Goal: Transaction & Acquisition: Purchase product/service

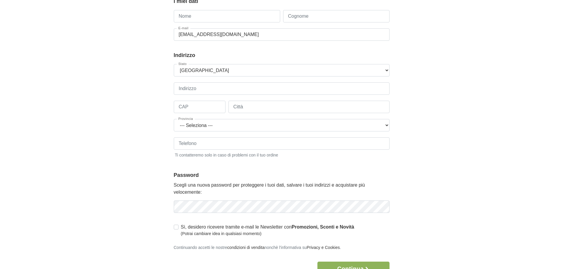
scroll to position [30, 0]
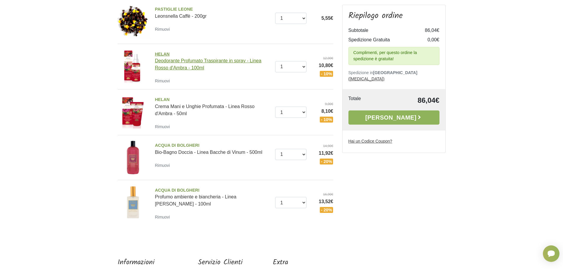
scroll to position [236, 0]
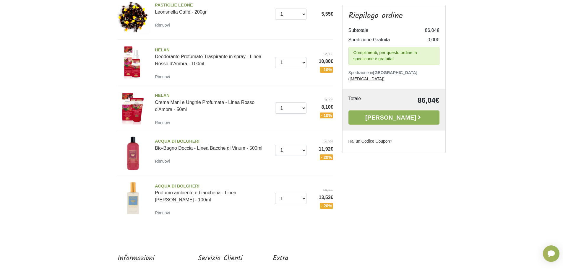
click at [135, 147] on img at bounding box center [133, 153] width 35 height 35
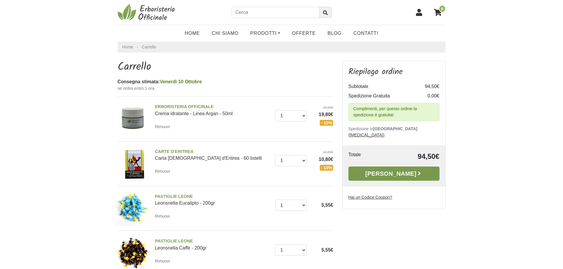
click at [381, 167] on link "Alla Cassa" at bounding box center [394, 174] width 91 height 14
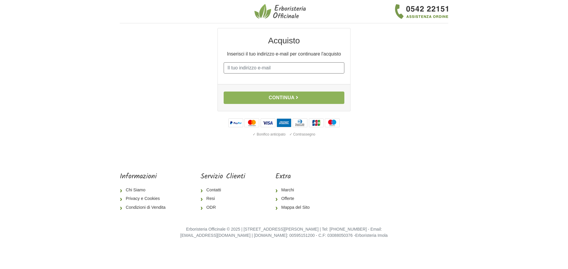
click at [231, 68] on input "E-mail" at bounding box center [284, 67] width 121 height 11
type input "[EMAIL_ADDRESS][DOMAIN_NAME]"
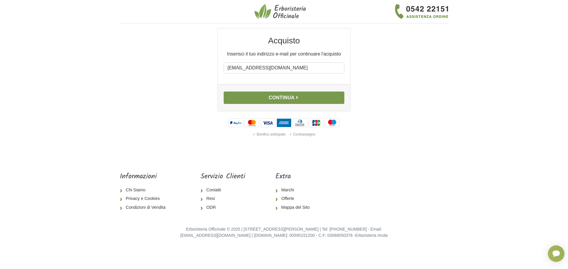
click at [279, 97] on button "Continua" at bounding box center [284, 98] width 121 height 12
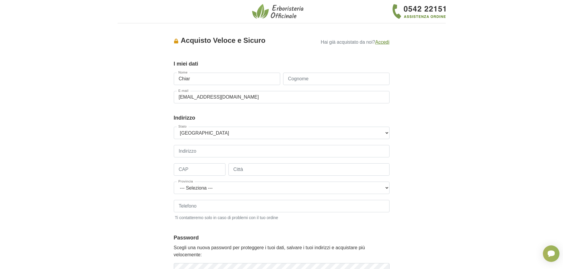
type input "[PERSON_NAME]"
type input "Carbonella"
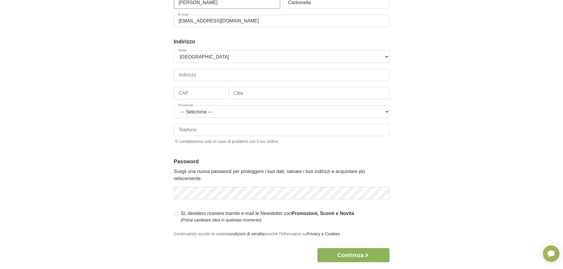
scroll to position [89, 0]
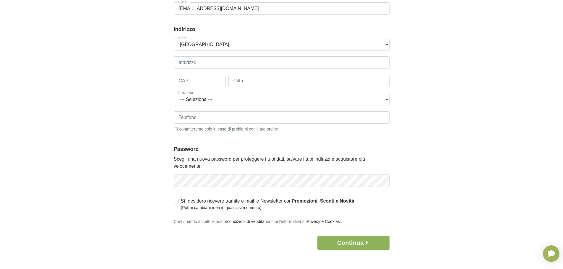
type input "[PERSON_NAME]"
click at [183, 60] on input "Indirizzo" at bounding box center [282, 62] width 216 height 12
type input "[STREET_ADDRESS]"
type input "20003"
type input "Casorezzo"
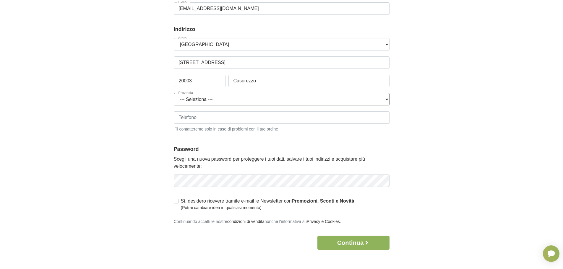
select select "3897"
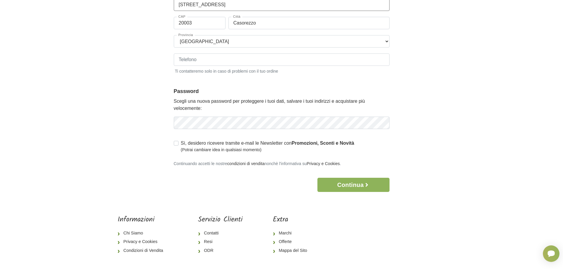
scroll to position [148, 0]
click at [182, 60] on input "Telefono" at bounding box center [282, 58] width 216 height 12
type input "3397225901"
click at [385, 122] on icon "button" at bounding box center [384, 122] width 6 height 6
click at [181, 143] on label "Sì, desidero ricevere tramite e-mail le Newsletter con Promozioni, Sconti e Nov…" at bounding box center [268, 145] width 174 height 13
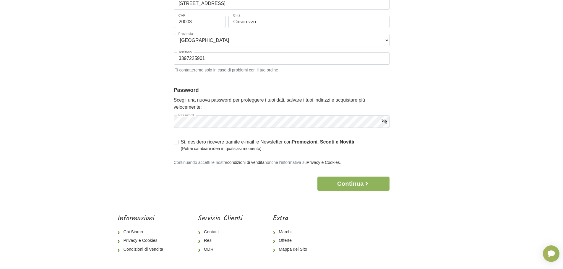
click at [175, 143] on input "Sì, desidero ricevere tramite e-mail le Newsletter con Promozioni, Sconti e Nov…" at bounding box center [176, 142] width 5 height 6
checkbox input "true"
click at [351, 183] on button "Continua" at bounding box center [354, 184] width 72 height 14
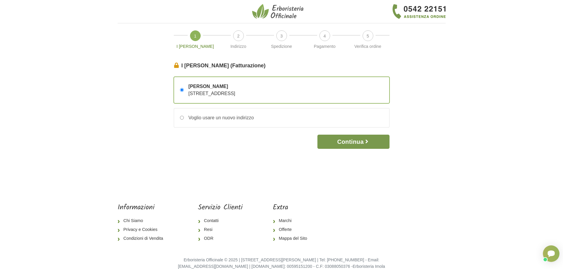
click at [348, 142] on button "Continua" at bounding box center [354, 142] width 72 height 14
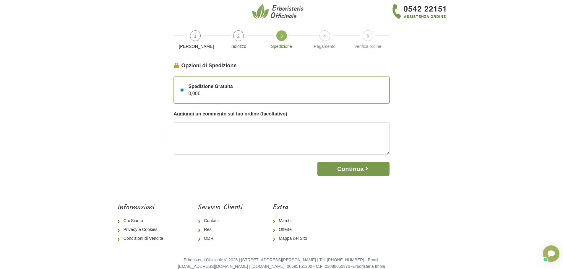
click at [352, 167] on button "Continua" at bounding box center [354, 169] width 72 height 14
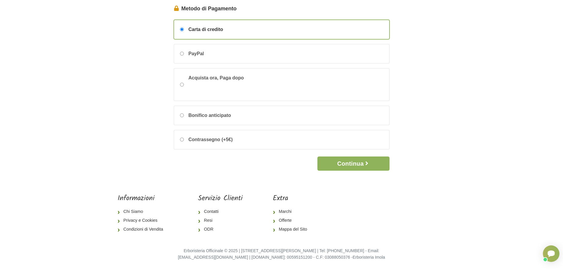
scroll to position [58, 0]
click at [344, 159] on button "Continua" at bounding box center [354, 163] width 72 height 14
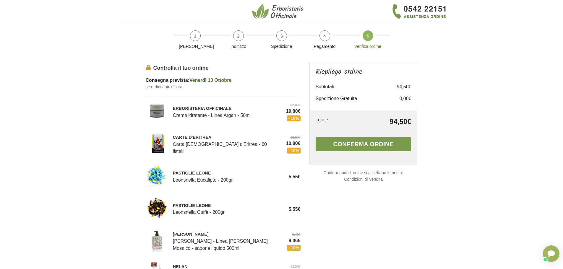
click at [360, 142] on button "Conferma ordine" at bounding box center [364, 144] width 96 height 14
